Goal: Task Accomplishment & Management: Manage account settings

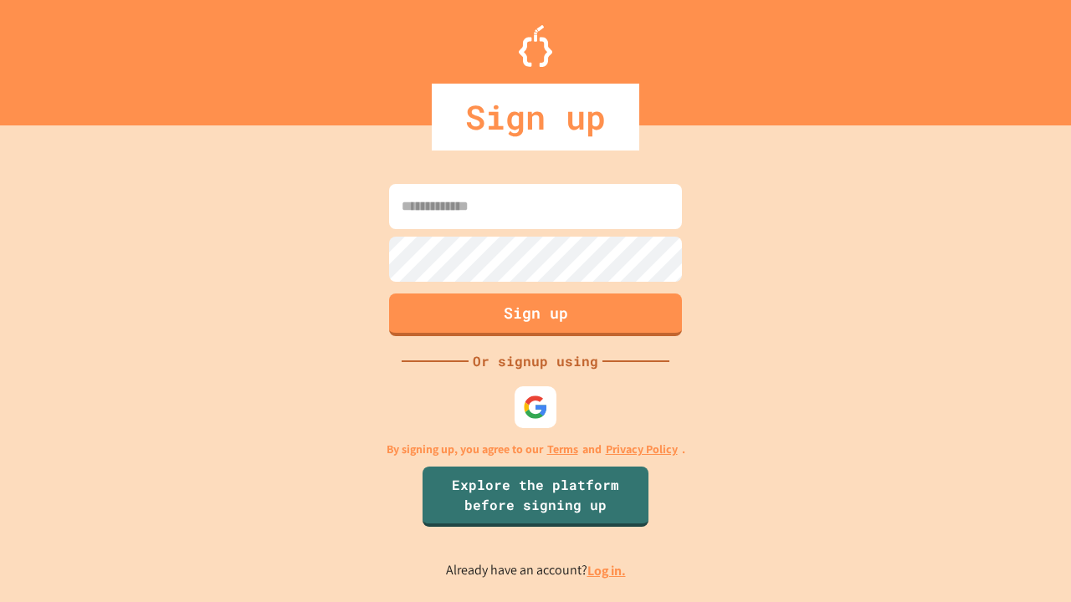
click at [607, 570] on link "Log in." at bounding box center [606, 571] width 38 height 18
